Goal: Understand process/instructions

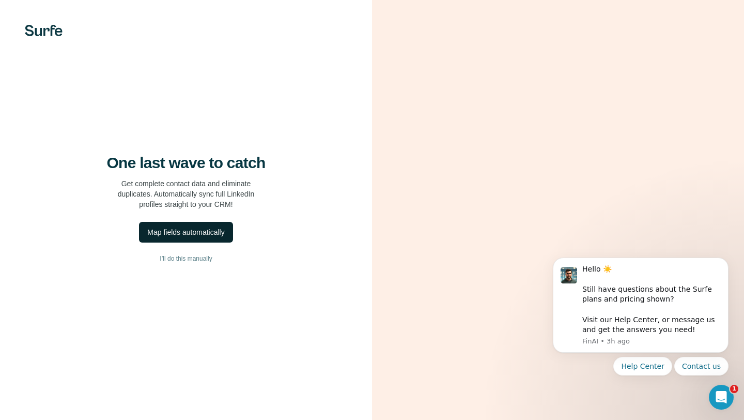
click at [205, 238] on button "Map fields automatically" at bounding box center [186, 232] width 94 height 21
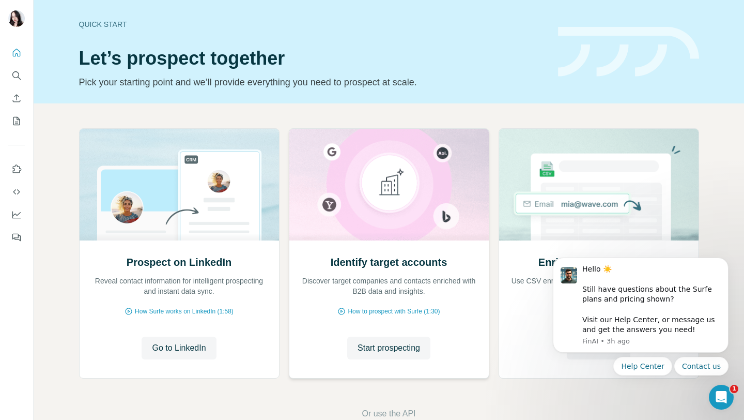
scroll to position [25, 0]
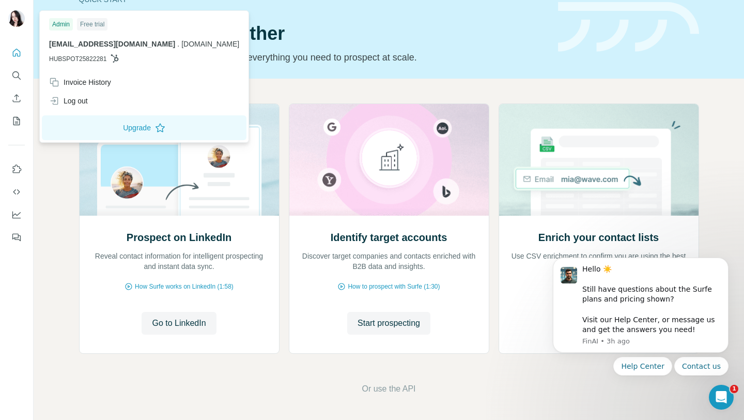
click at [21, 23] on img at bounding box center [16, 18] width 17 height 17
click at [17, 217] on icon "Dashboard" at bounding box center [16, 214] width 10 height 10
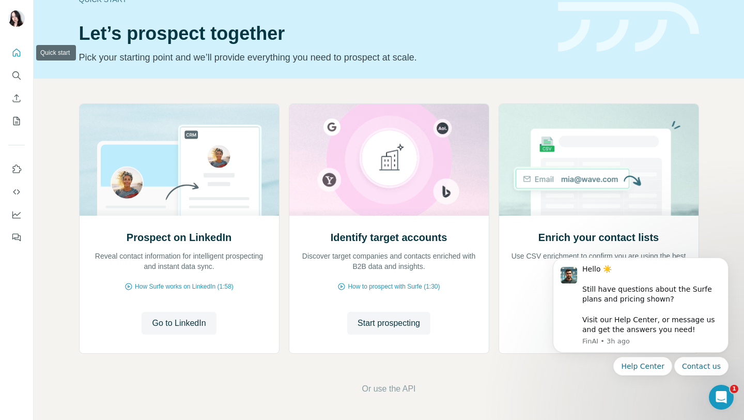
click at [20, 55] on icon "Quick start" at bounding box center [17, 53] width 8 height 8
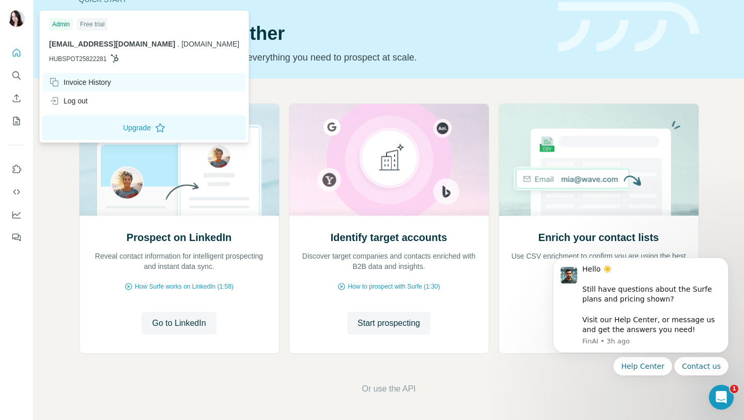
click at [85, 81] on div "Invoice History" at bounding box center [80, 82] width 62 height 10
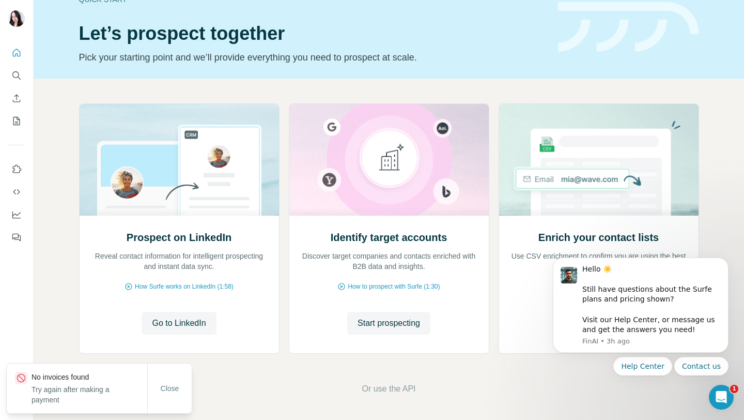
click at [72, 384] on p "Try again after making a payment" at bounding box center [90, 394] width 116 height 21
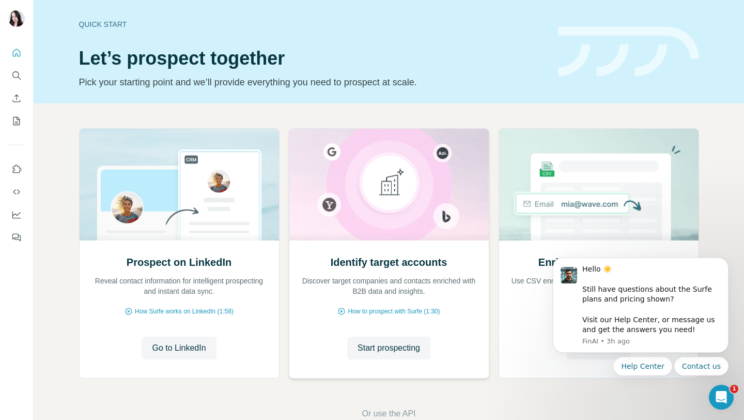
scroll to position [25, 0]
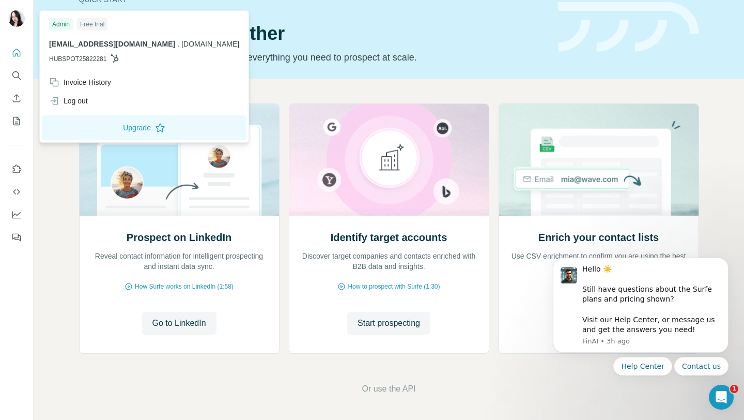
click at [92, 23] on div "Free trial" at bounding box center [92, 24] width 30 height 12
click at [125, 49] on p "kseniya.holad@pynest.io . pynest.io" at bounding box center [144, 44] width 190 height 10
